Goal: Information Seeking & Learning: Learn about a topic

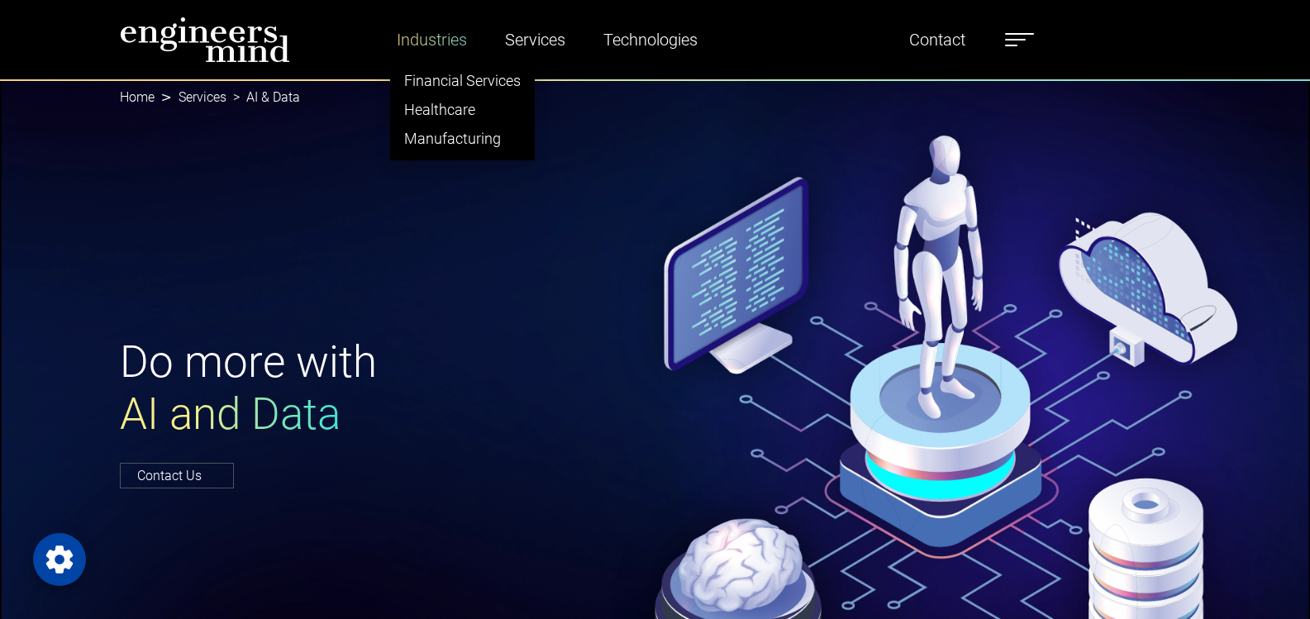
click at [442, 33] on link "Industries" at bounding box center [431, 40] width 83 height 38
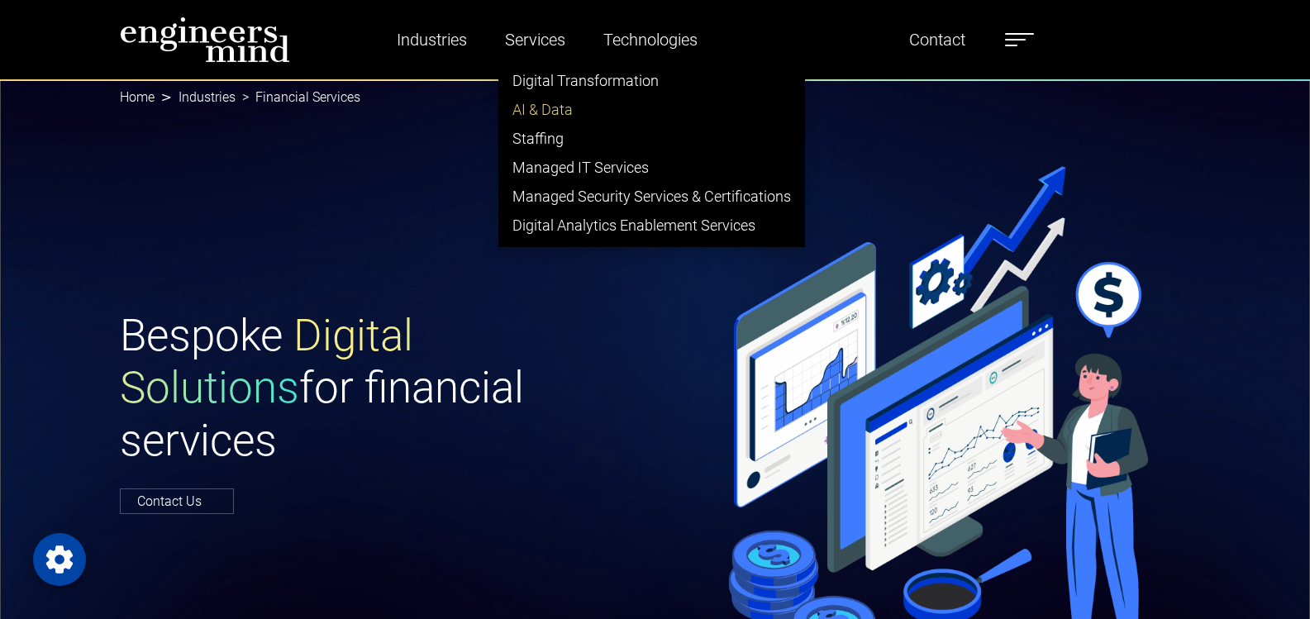
click at [555, 106] on link "AI & Data" at bounding box center [651, 109] width 305 height 29
